Goal: Use online tool/utility: Utilize a website feature to perform a specific function

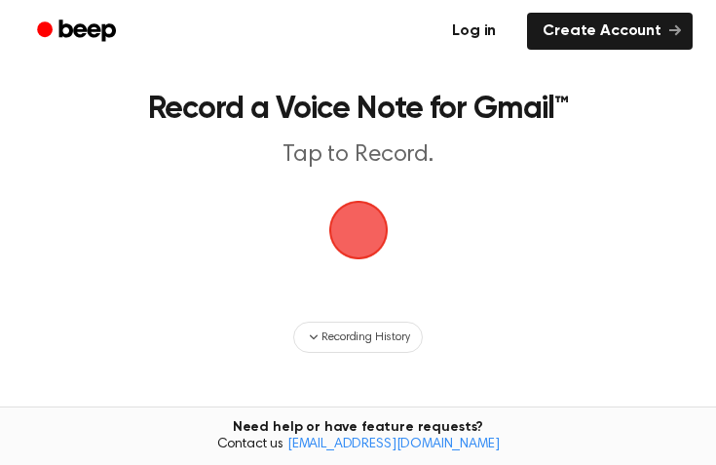
click at [482, 29] on link "Log in" at bounding box center [474, 31] width 83 height 45
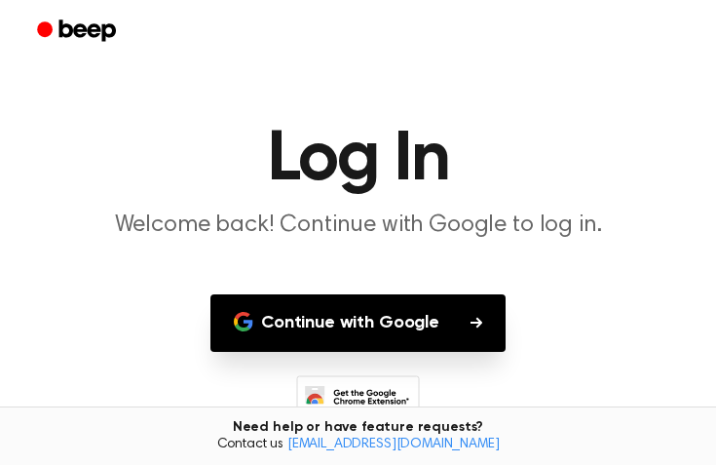
click at [357, 326] on button "Continue with Google" at bounding box center [357, 322] width 295 height 57
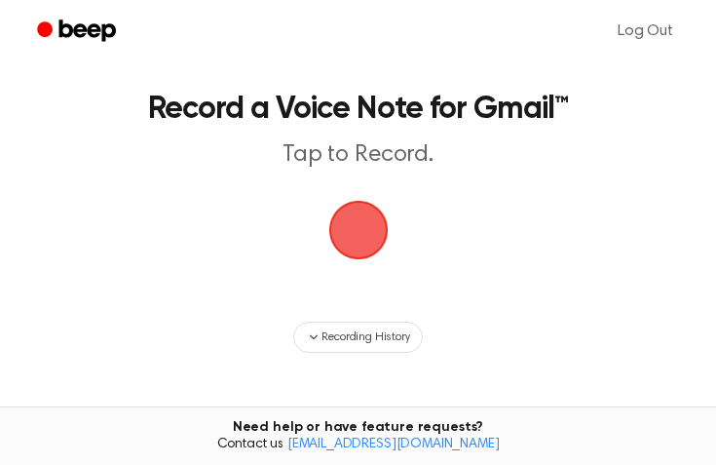
click at [362, 240] on span "button" at bounding box center [357, 230] width 63 height 63
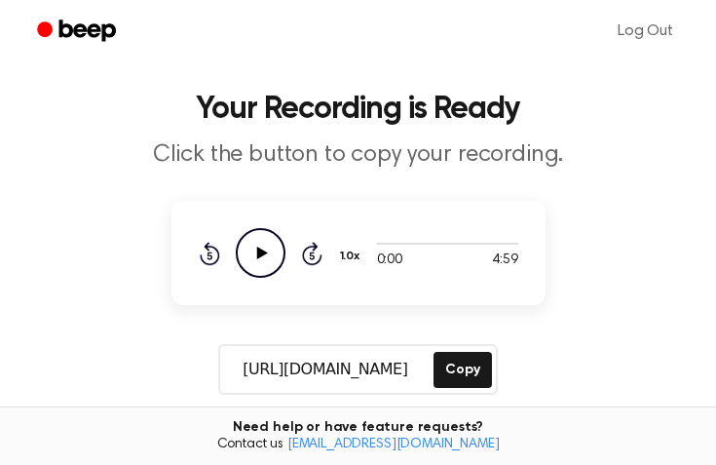
click at [247, 244] on icon "Play Audio" at bounding box center [261, 253] width 50 height 50
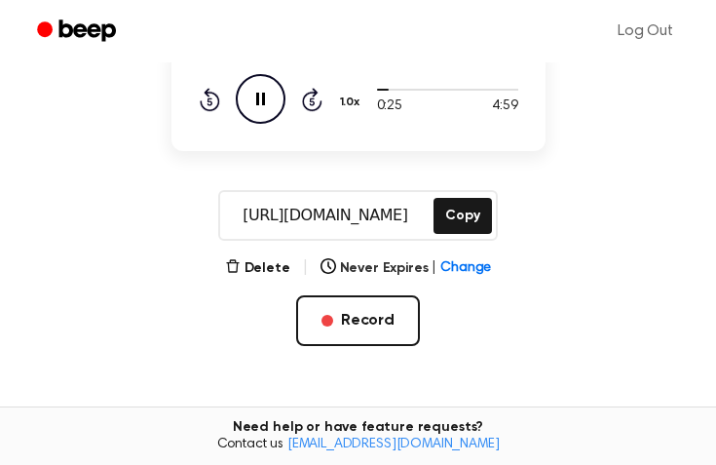
scroll to position [153, 0]
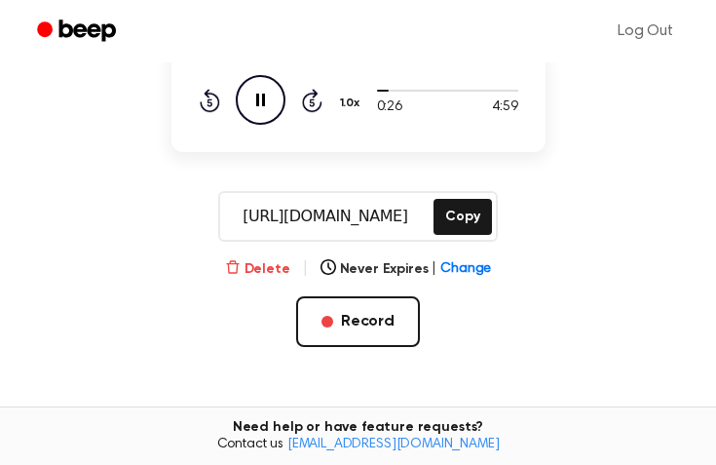
click at [270, 266] on button "Delete" at bounding box center [257, 269] width 65 height 20
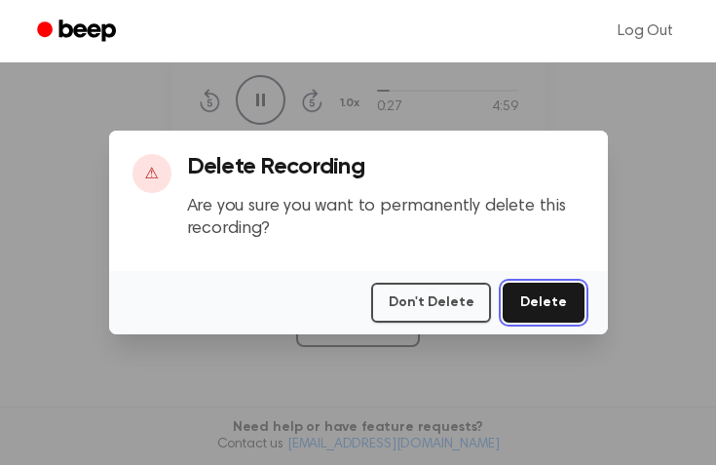
click at [561, 299] on button "Delete" at bounding box center [543, 303] width 81 height 40
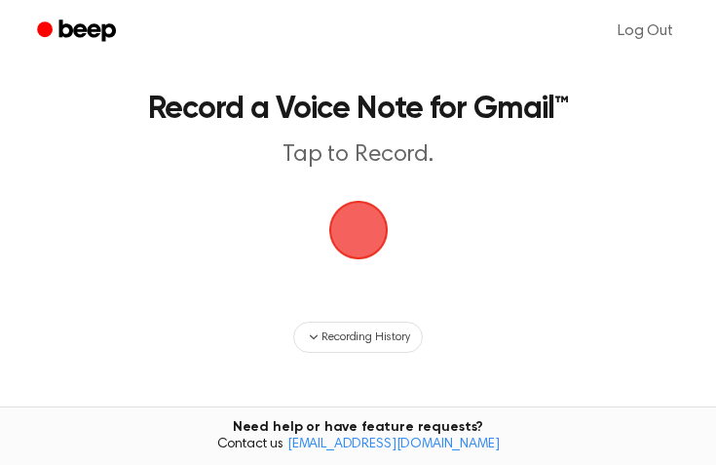
click at [360, 243] on span "button" at bounding box center [358, 229] width 108 height 108
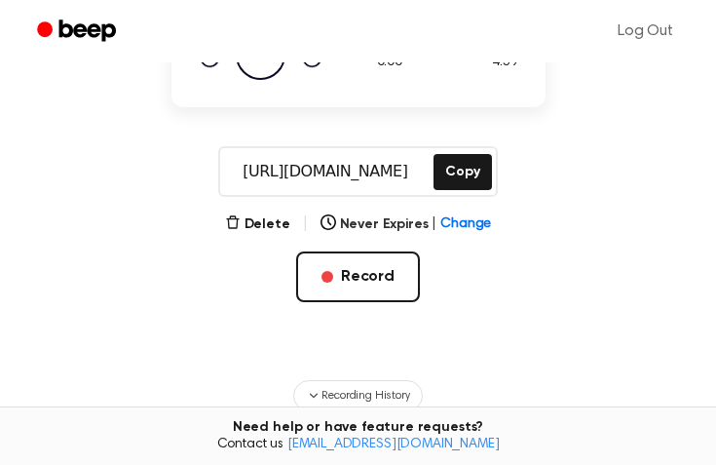
scroll to position [200, 0]
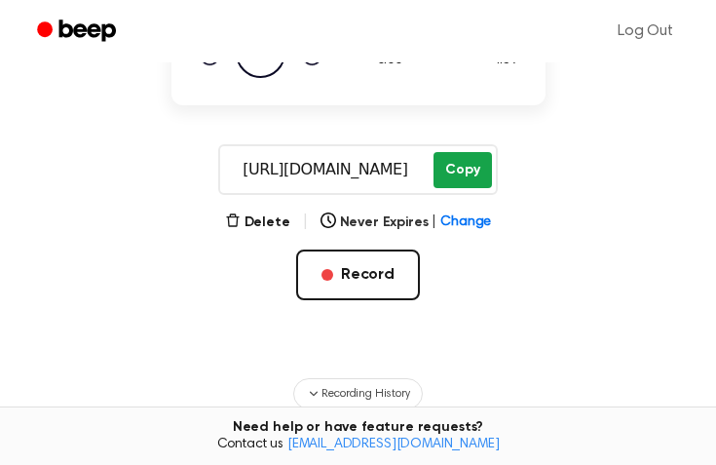
click at [443, 172] on button "Copy" at bounding box center [462, 170] width 57 height 36
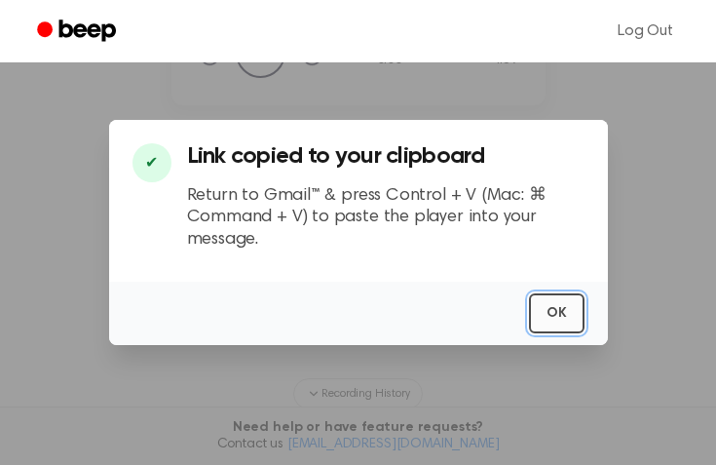
click at [562, 316] on button "OK" at bounding box center [557, 313] width 56 height 40
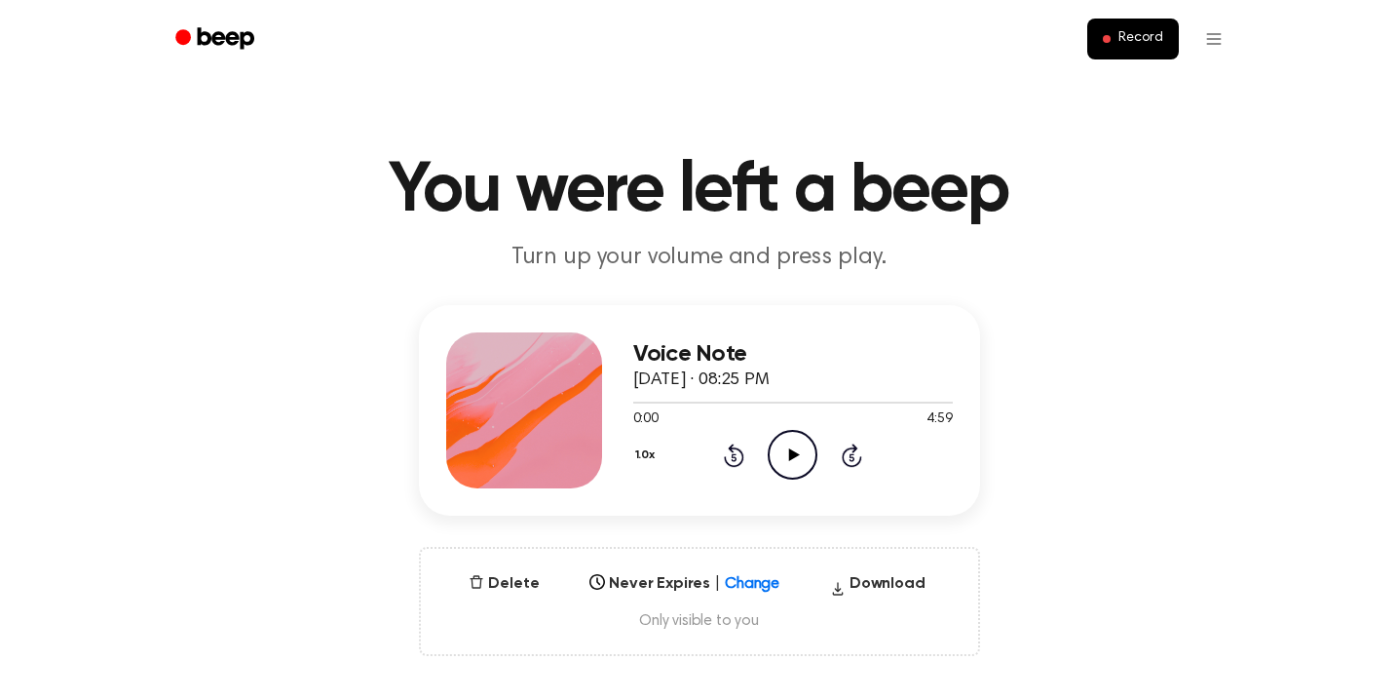
click at [791, 456] on icon at bounding box center [794, 454] width 11 height 13
